Goal: Task Accomplishment & Management: Manage account settings

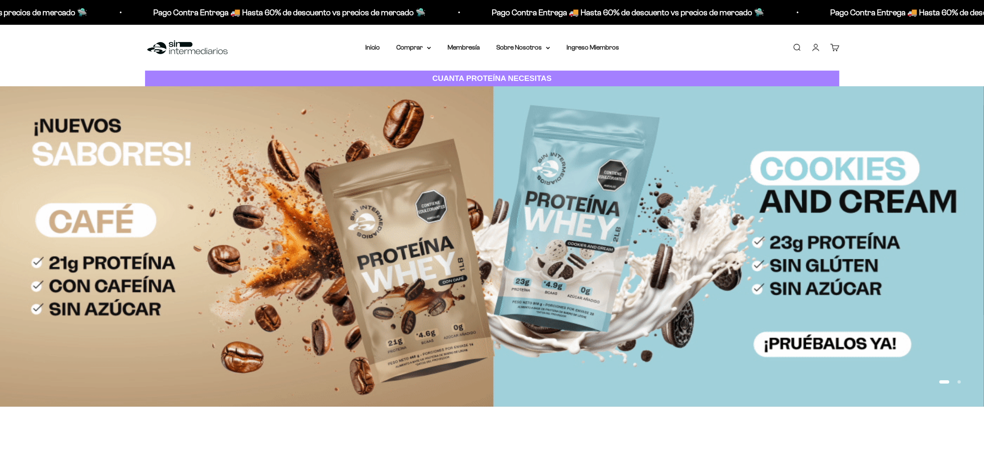
click at [815, 49] on link "Iniciar sesión" at bounding box center [815, 47] width 9 height 9
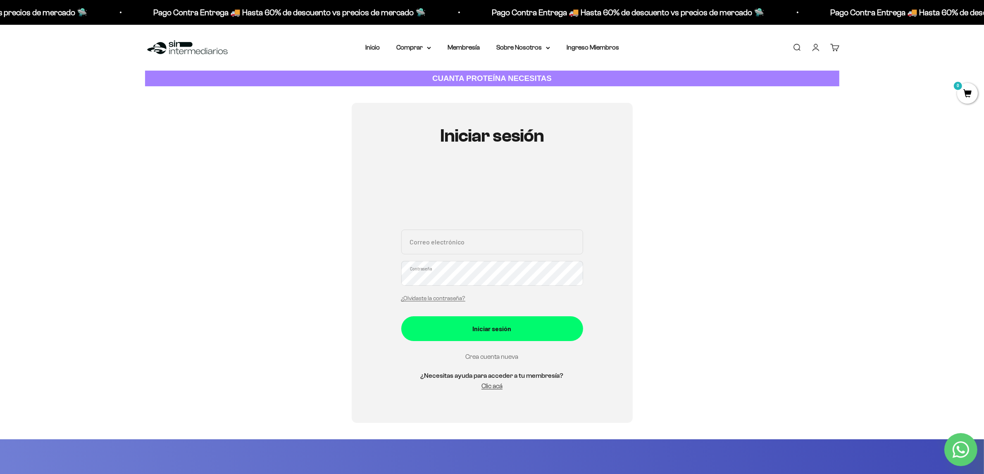
click at [504, 357] on link "Crea cuenta nueva" at bounding box center [492, 356] width 53 height 7
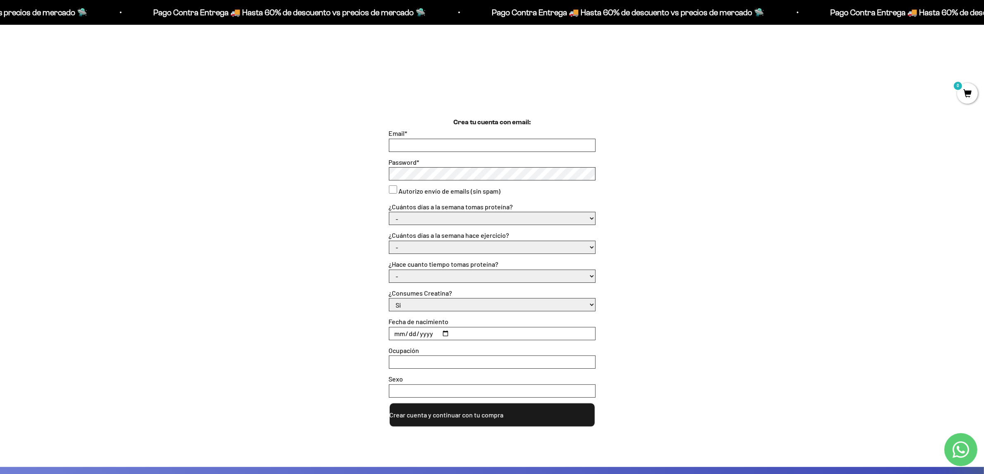
scroll to position [172, 0]
